Goal: Transaction & Acquisition: Book appointment/travel/reservation

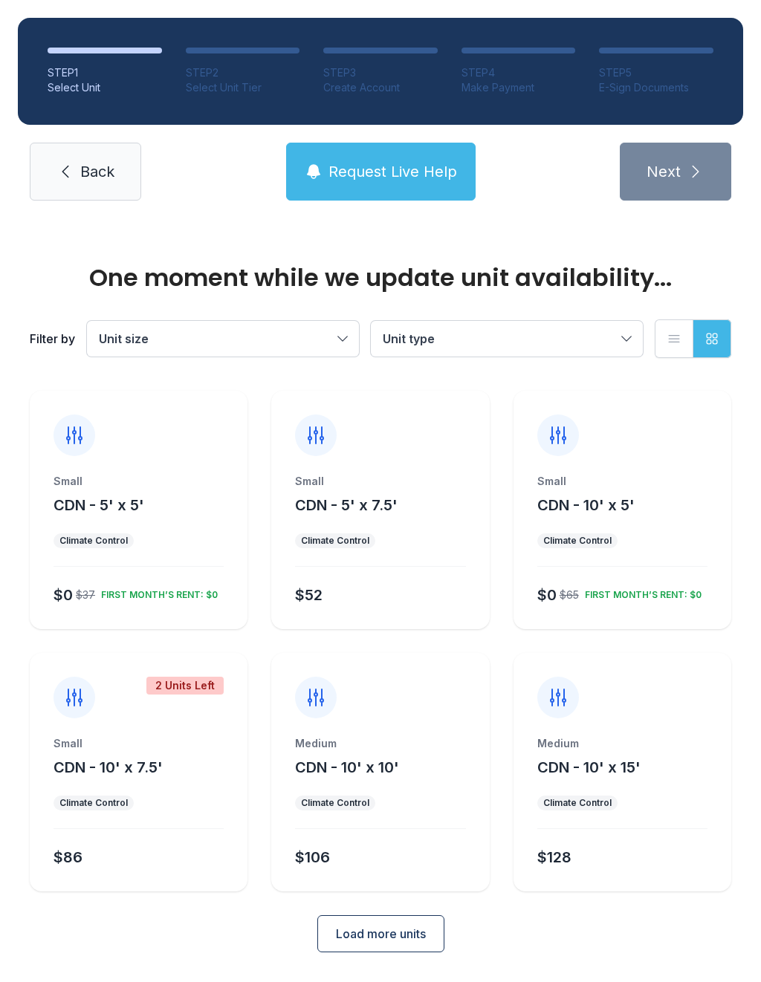
click at [557, 764] on span "CDN - 10' x 15'" at bounding box center [588, 768] width 103 height 18
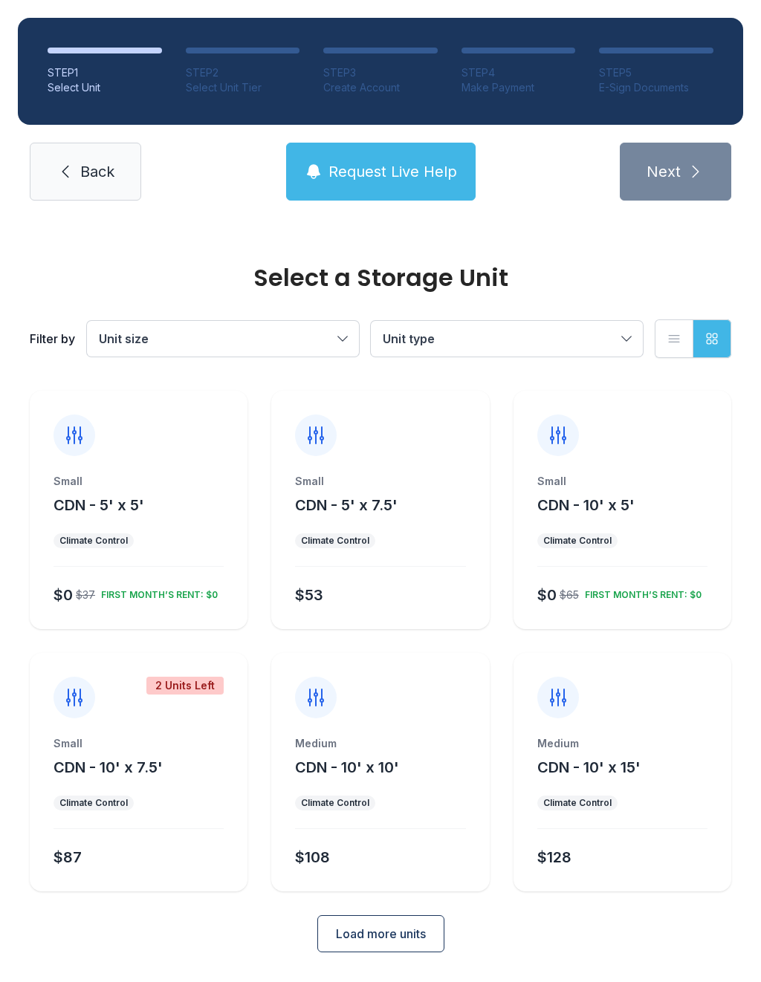
click at [427, 518] on div "Small CDN - 5' x 7.5' Climate Control $53" at bounding box center [380, 551] width 218 height 155
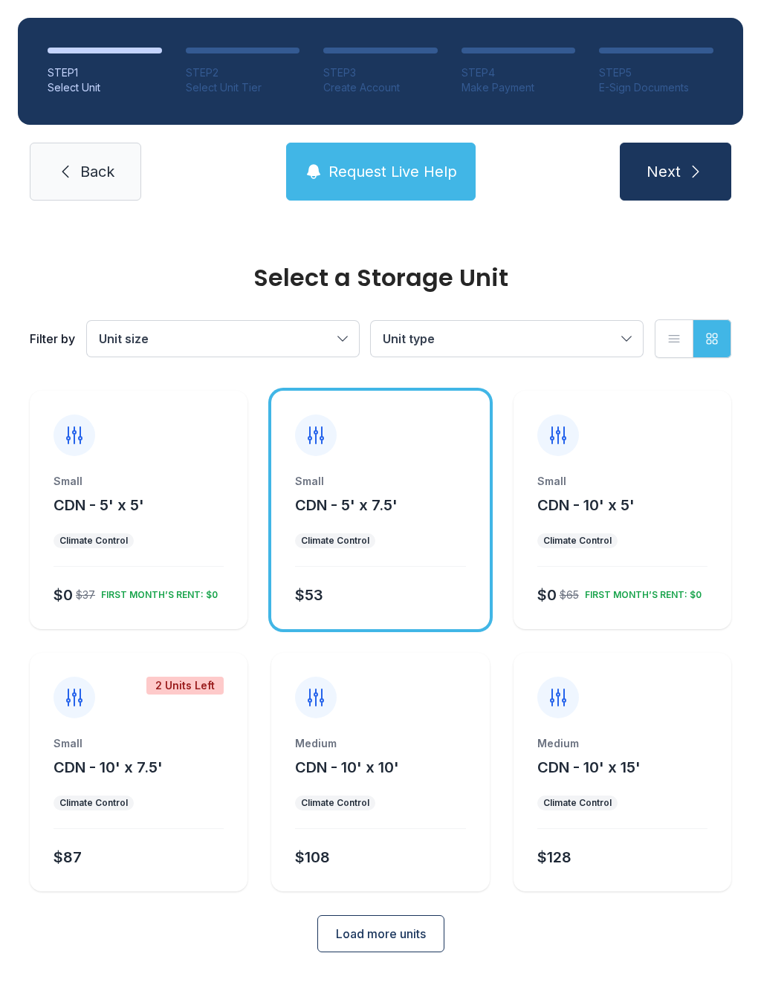
click at [386, 946] on button "Load more units" at bounding box center [380, 934] width 127 height 37
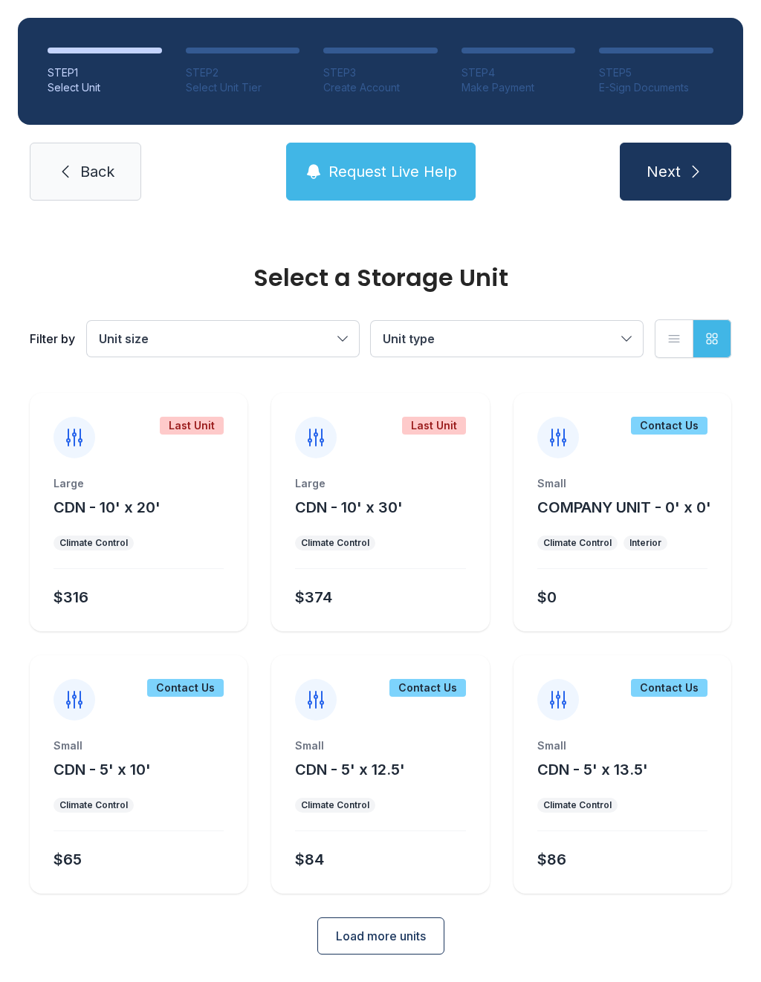
scroll to position [522, 0]
click at [398, 927] on button "Load more units" at bounding box center [380, 937] width 127 height 37
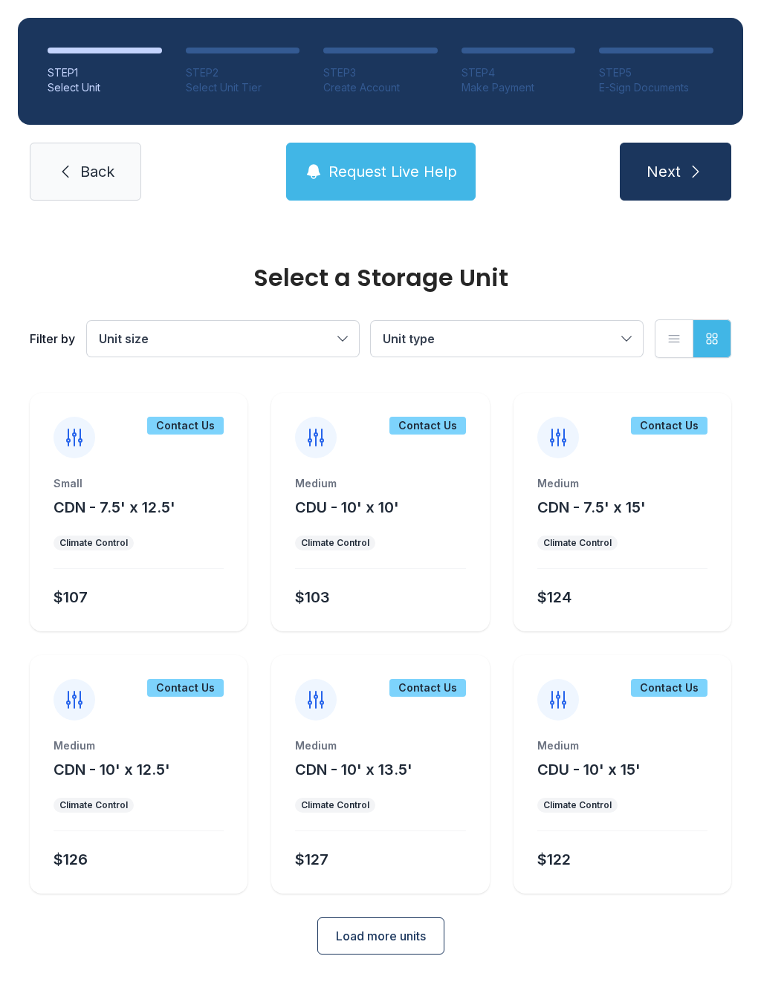
scroll to position [1046, 0]
click at [386, 933] on span "Load more units" at bounding box center [381, 937] width 90 height 18
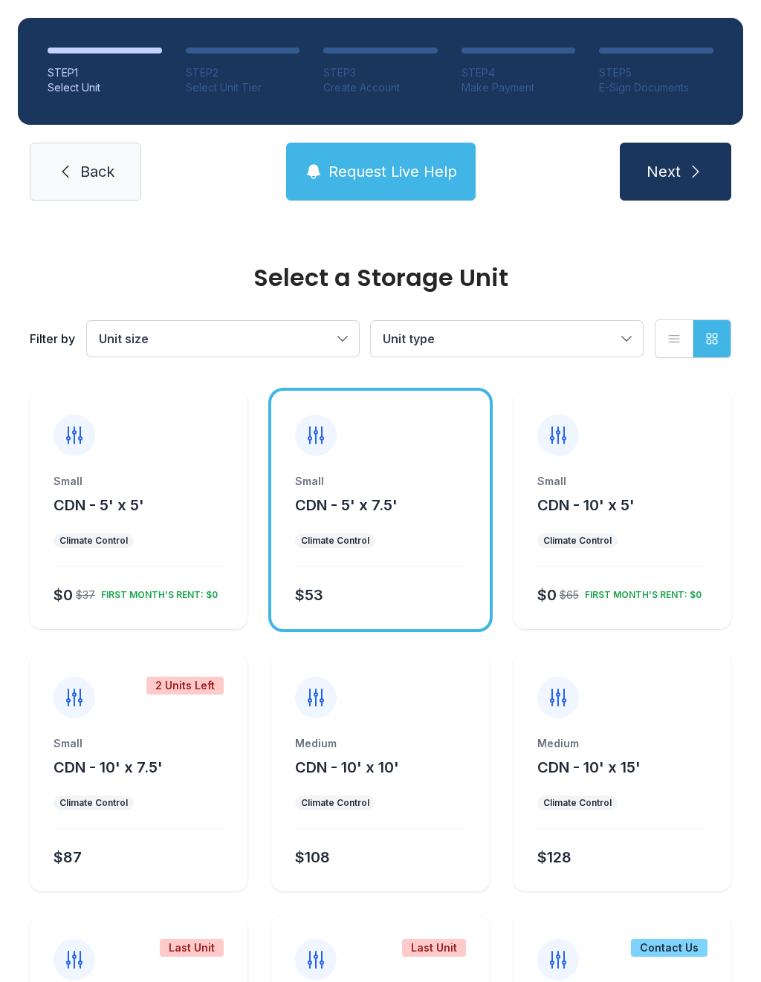
scroll to position [0, 0]
click at [450, 514] on div "Small CDN - 5' x 7.5'" at bounding box center [380, 495] width 170 height 42
click at [378, 606] on div "Small CDN - 5' x 7.5' Climate Control $53" at bounding box center [380, 551] width 218 height 155
click at [454, 539] on ul "Climate Control" at bounding box center [380, 541] width 170 height 15
click at [436, 172] on span "Request Live Help" at bounding box center [392, 171] width 129 height 21
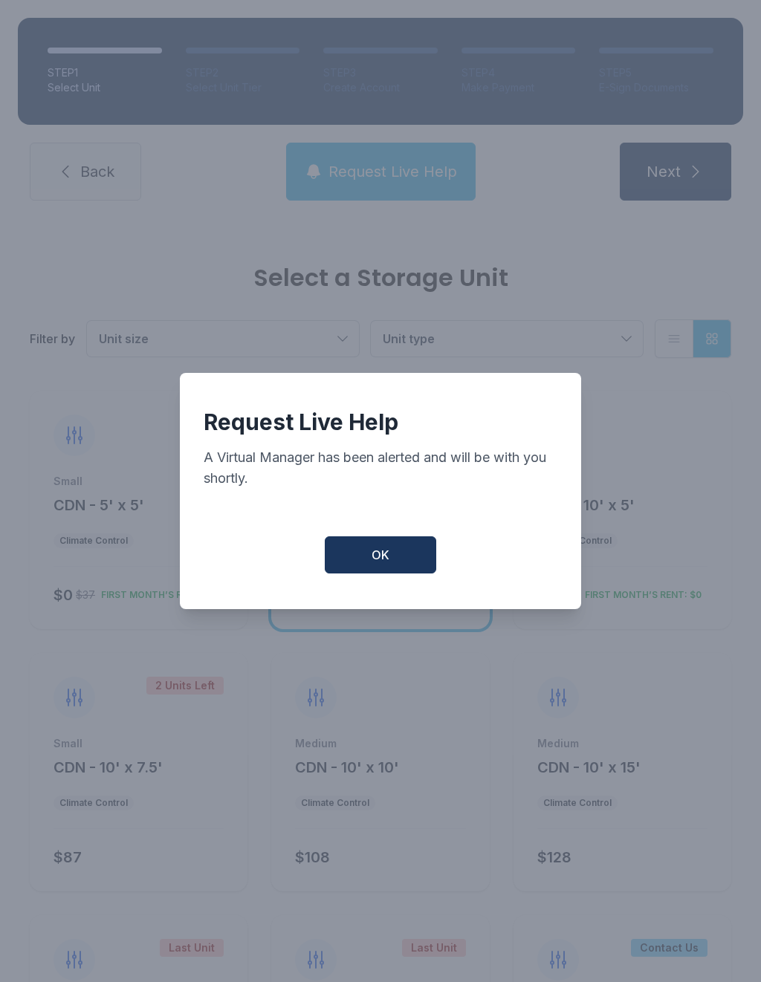
click at [401, 566] on button "OK" at bounding box center [380, 555] width 111 height 37
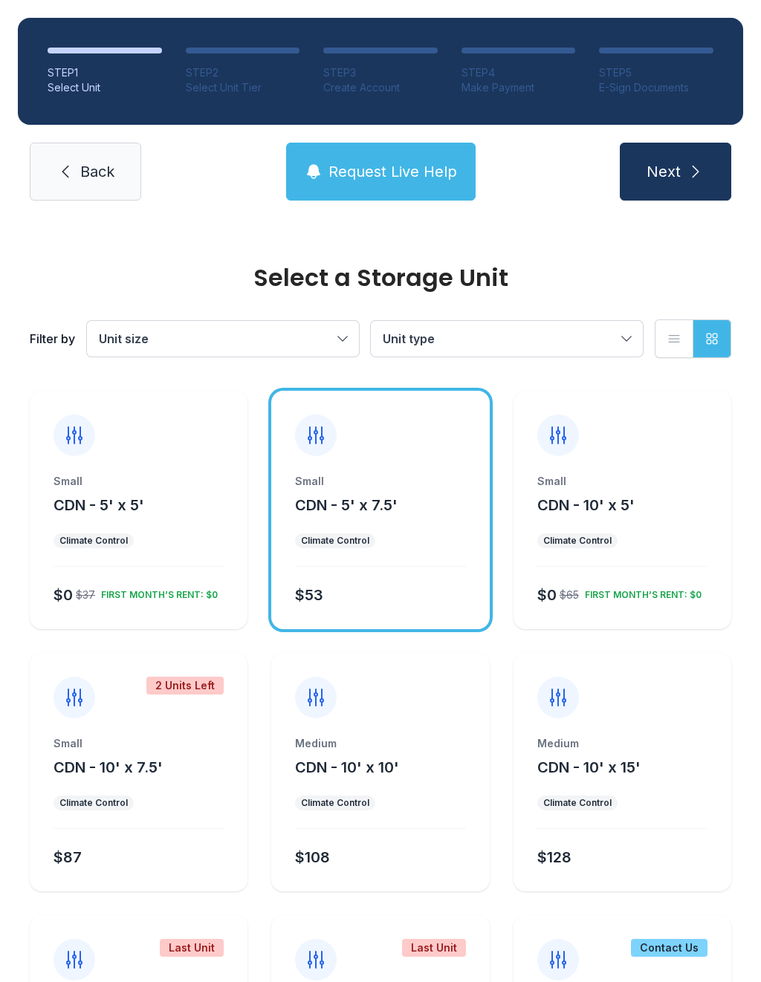
click at [693, 171] on icon "submit" at bounding box center [696, 172] width 18 height 18
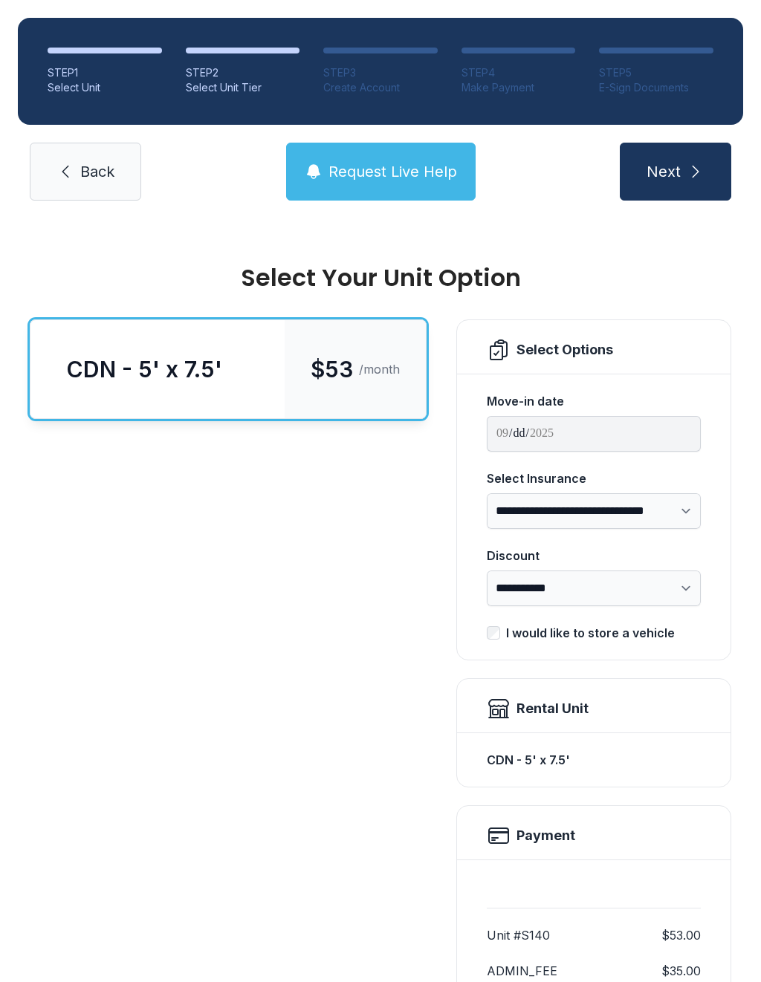
click at [686, 505] on select "**********" at bounding box center [594, 511] width 214 height 36
click at [687, 586] on select "**********" at bounding box center [594, 589] width 214 height 36
click at [103, 175] on span "Back" at bounding box center [97, 171] width 34 height 21
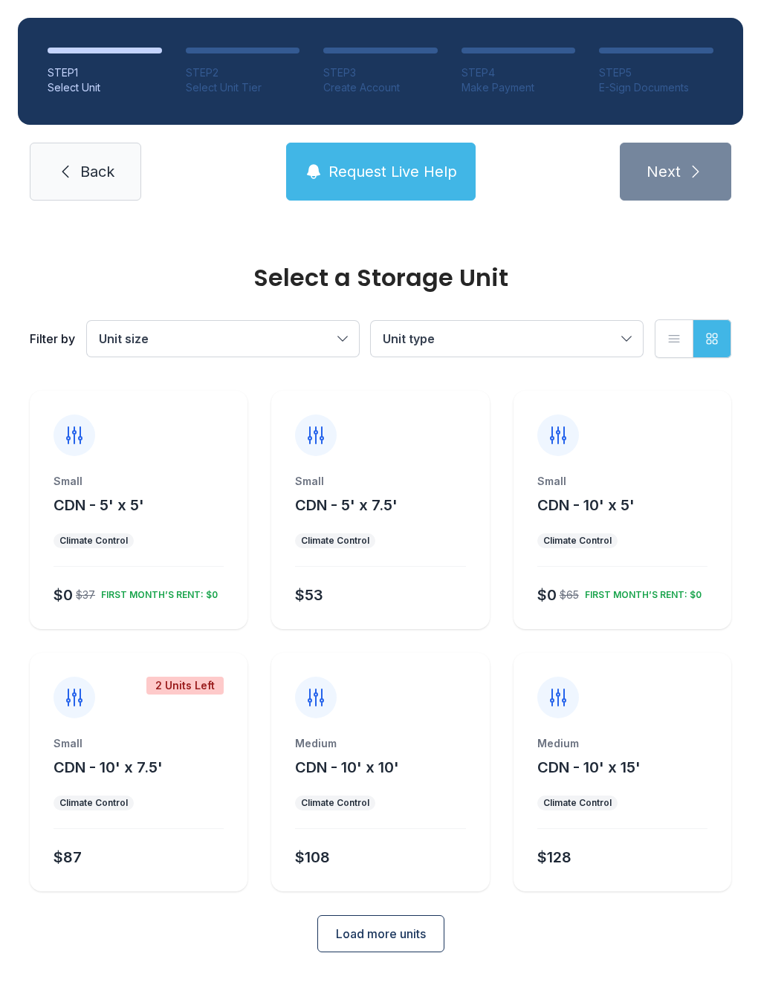
click at [97, 176] on span "Back" at bounding box center [97, 171] width 34 height 21
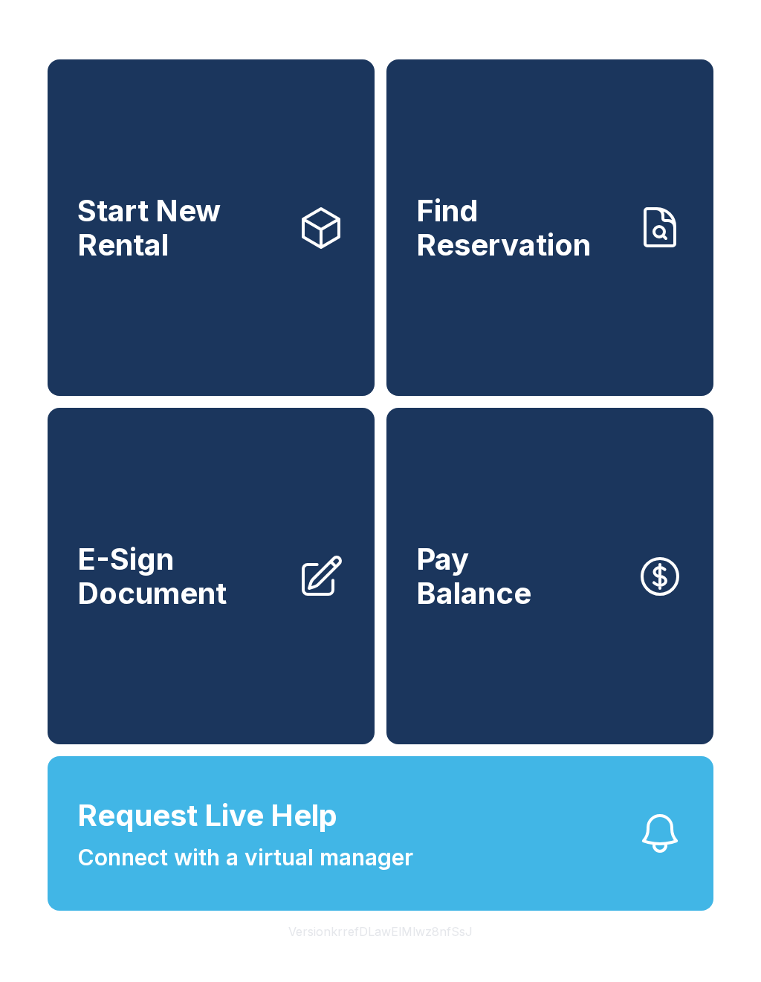
click at [249, 275] on link "Start New Rental" at bounding box center [211, 227] width 327 height 337
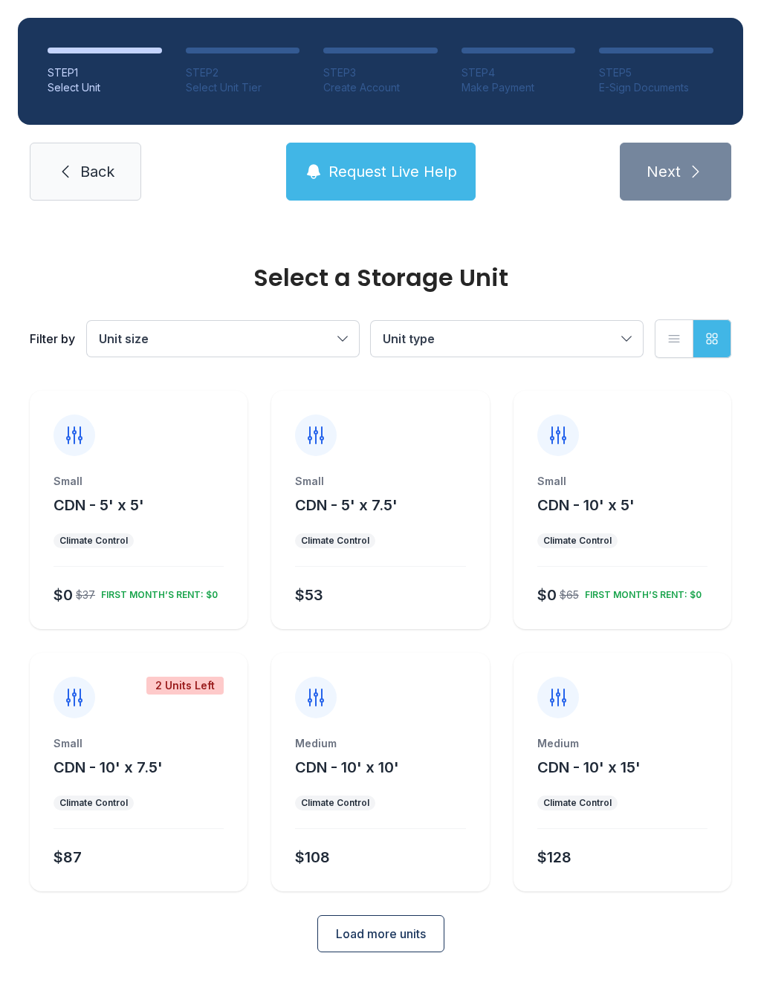
click at [406, 924] on button "Load more units" at bounding box center [380, 934] width 127 height 37
